Goal: Task Accomplishment & Management: Manage account settings

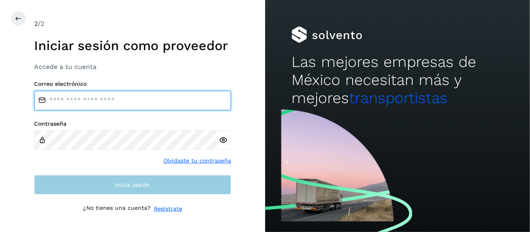
type input "**********"
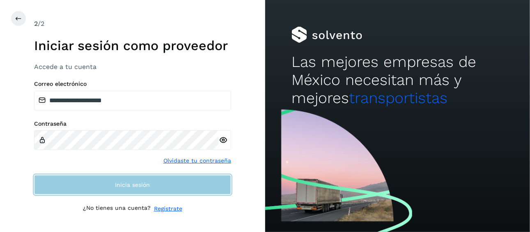
click at [137, 187] on span "Inicia sesión" at bounding box center [132, 185] width 35 height 6
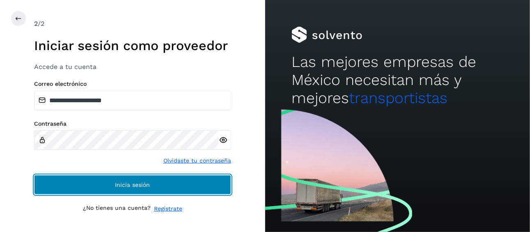
click at [137, 187] on span "Inicia sesión" at bounding box center [132, 185] width 35 height 6
click at [141, 184] on span "Inicia sesión" at bounding box center [132, 185] width 35 height 6
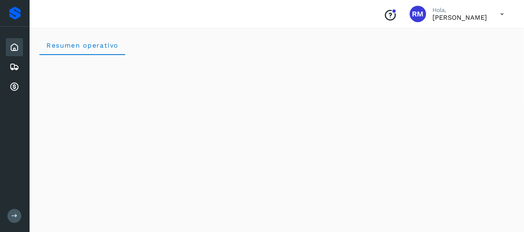
click at [9, 217] on button at bounding box center [14, 216] width 14 height 14
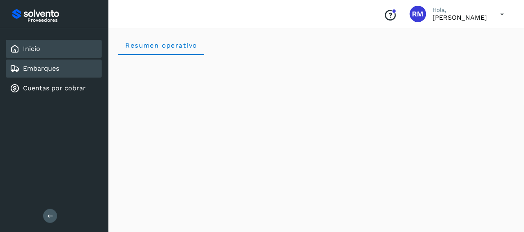
click at [77, 71] on div "Embarques" at bounding box center [54, 69] width 96 height 18
